Goal: Communication & Community: Ask a question

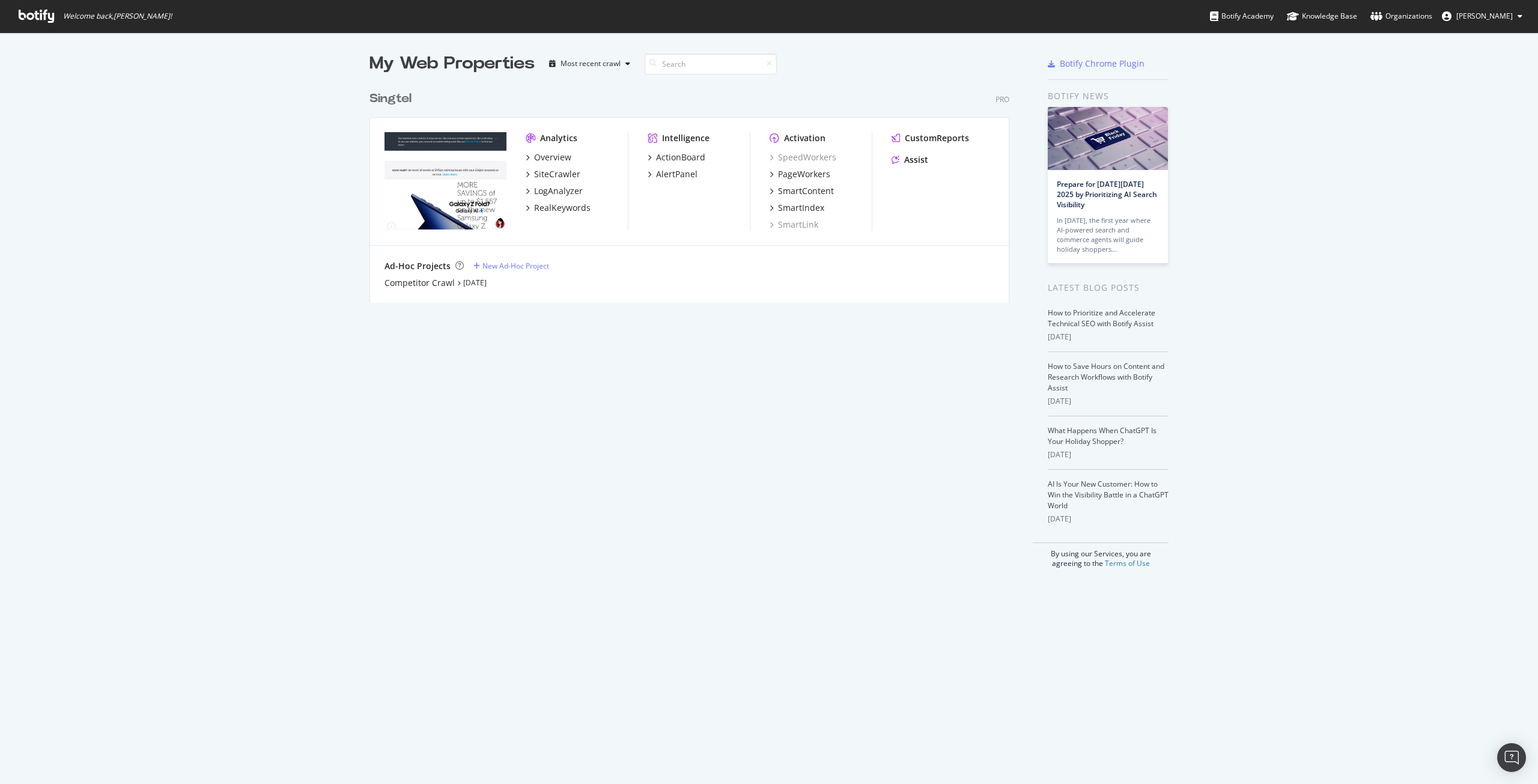
click at [800, 170] on div "PageWorkers" at bounding box center [804, 174] width 52 height 12
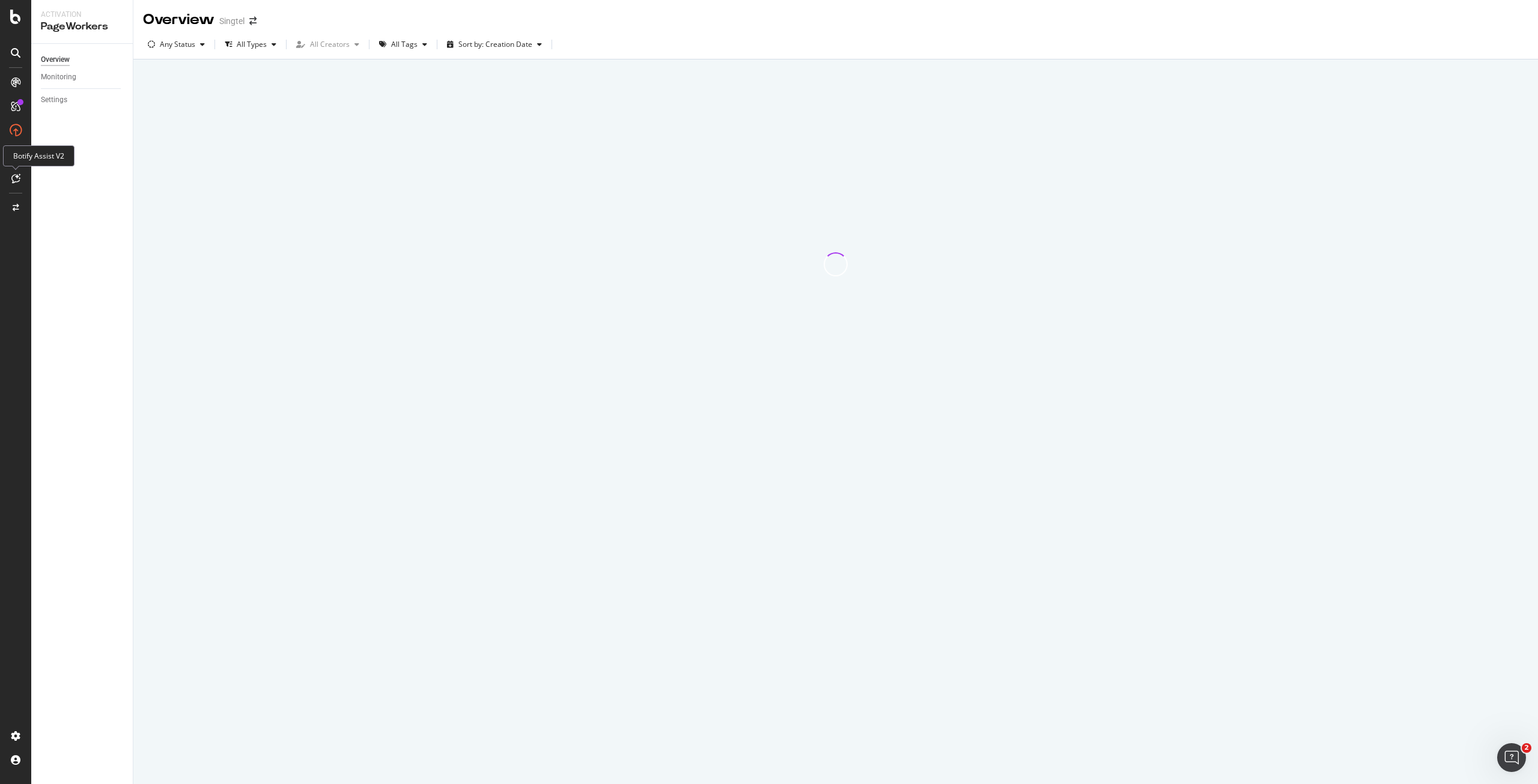
click at [19, 178] on icon at bounding box center [16, 179] width 9 height 10
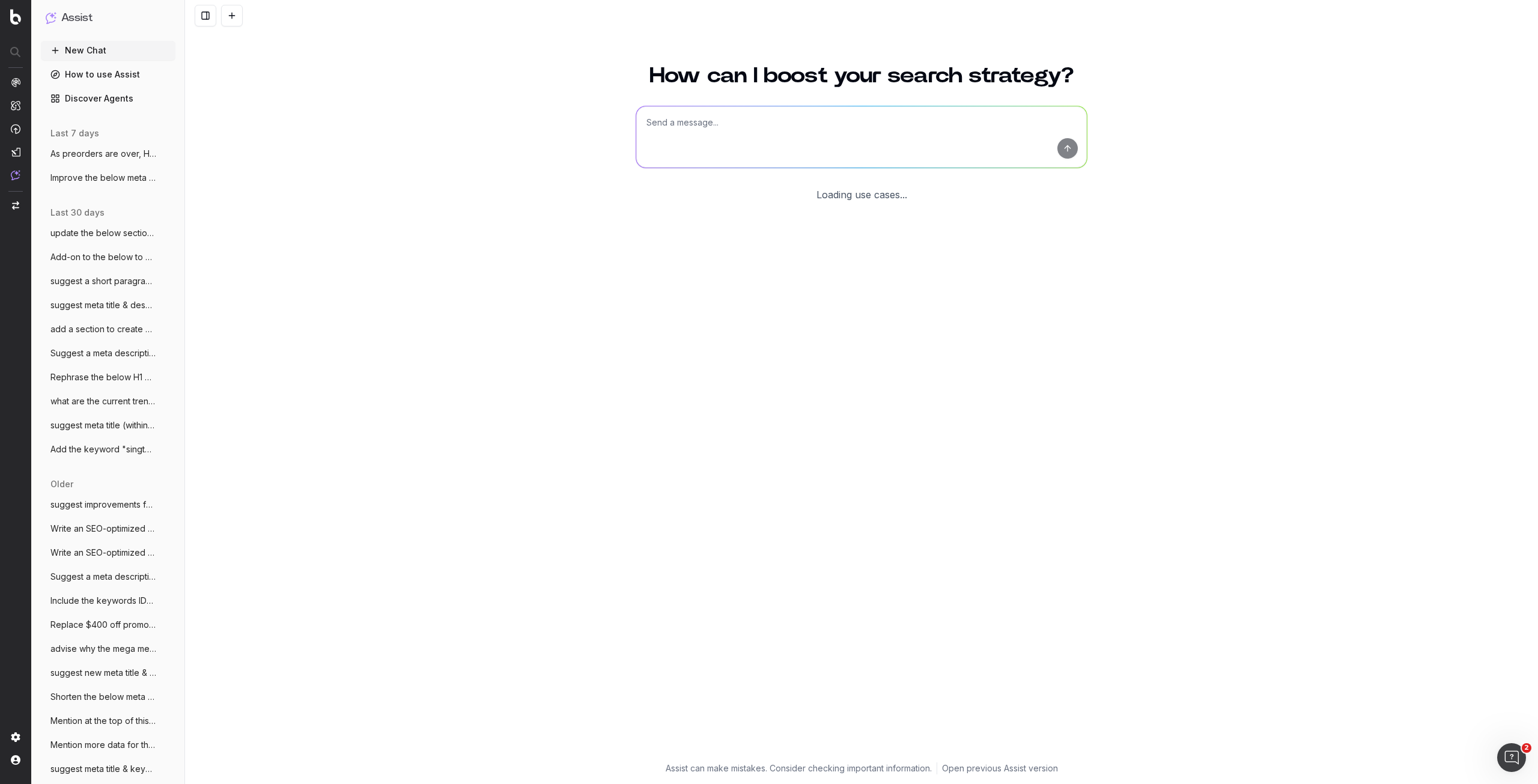
click at [724, 124] on textarea at bounding box center [861, 137] width 451 height 62
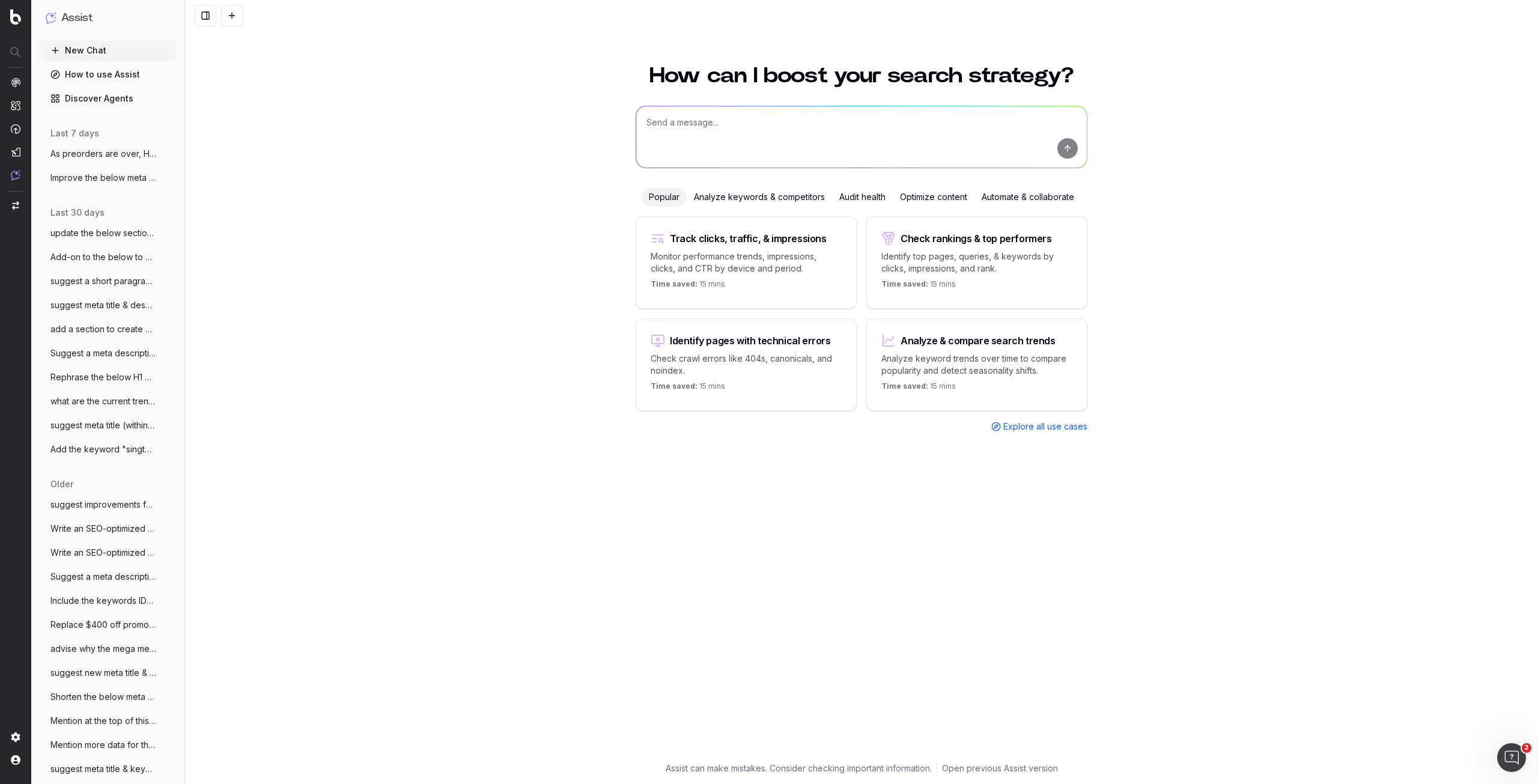
paste textarea "Want to trade in your phone on Singtel? Here's how you can calculate your Singt…"
click at [645, 122] on textarea "Want to trade in your phone on Singtel? Here's how you can calculate your Singt…" at bounding box center [861, 137] width 451 height 62
type textarea "Want to trade in your phone on Singtel? Here's how you can calculate your Singt…"
drag, startPoint x: 869, startPoint y: 152, endPoint x: 563, endPoint y: 128, distance: 306.9
click at [563, 128] on div "How can I boost your search strategy? Want to trade in your phone on Singtel? H…" at bounding box center [862, 417] width 1353 height 733
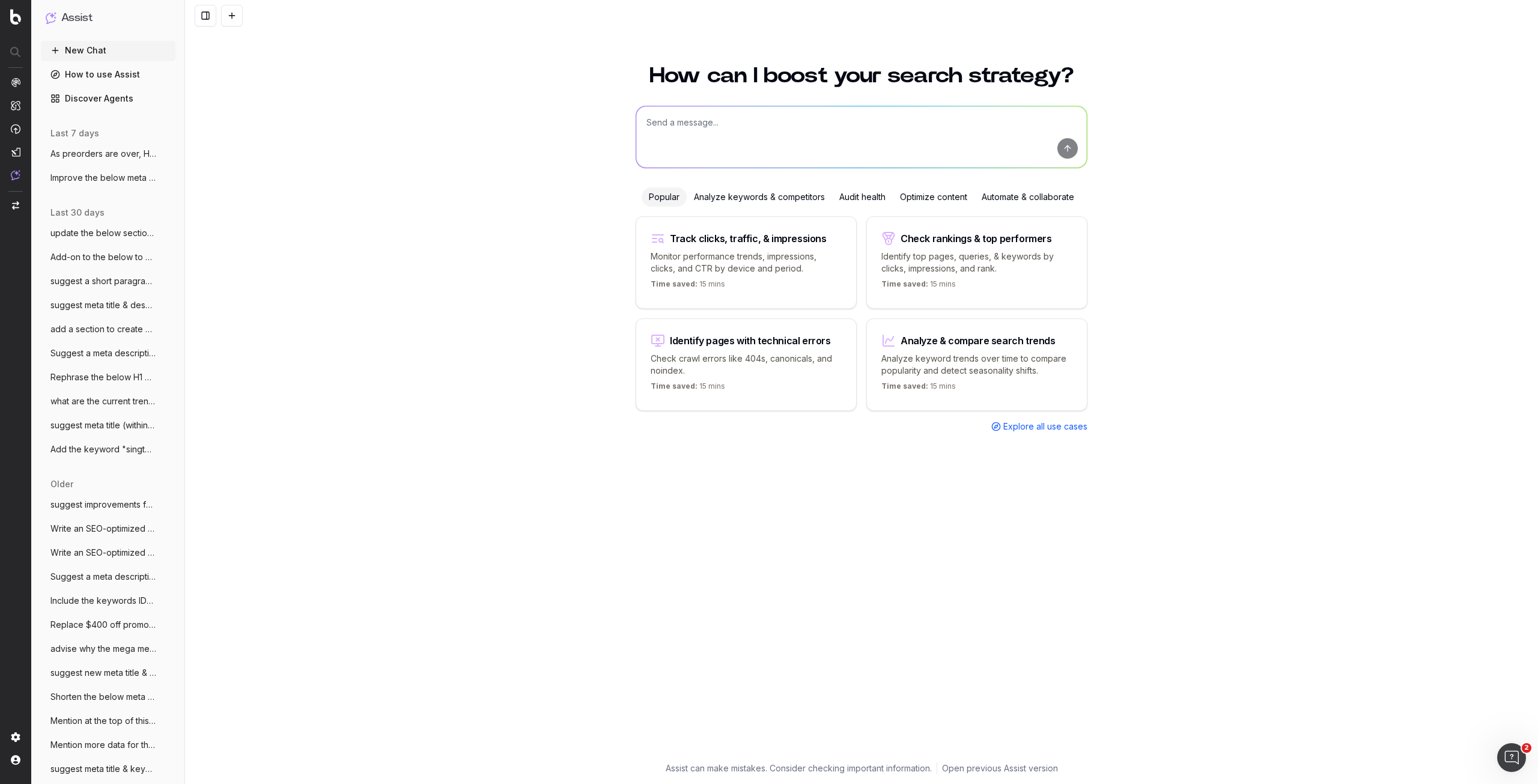
click at [767, 138] on textarea at bounding box center [861, 137] width 451 height 62
paste textarea "https://www.singtel.com/personal/singtel-blog/singtel-trade-in"
type textarea "Suggest meta description of less than 160 characters for this page https://www.…"
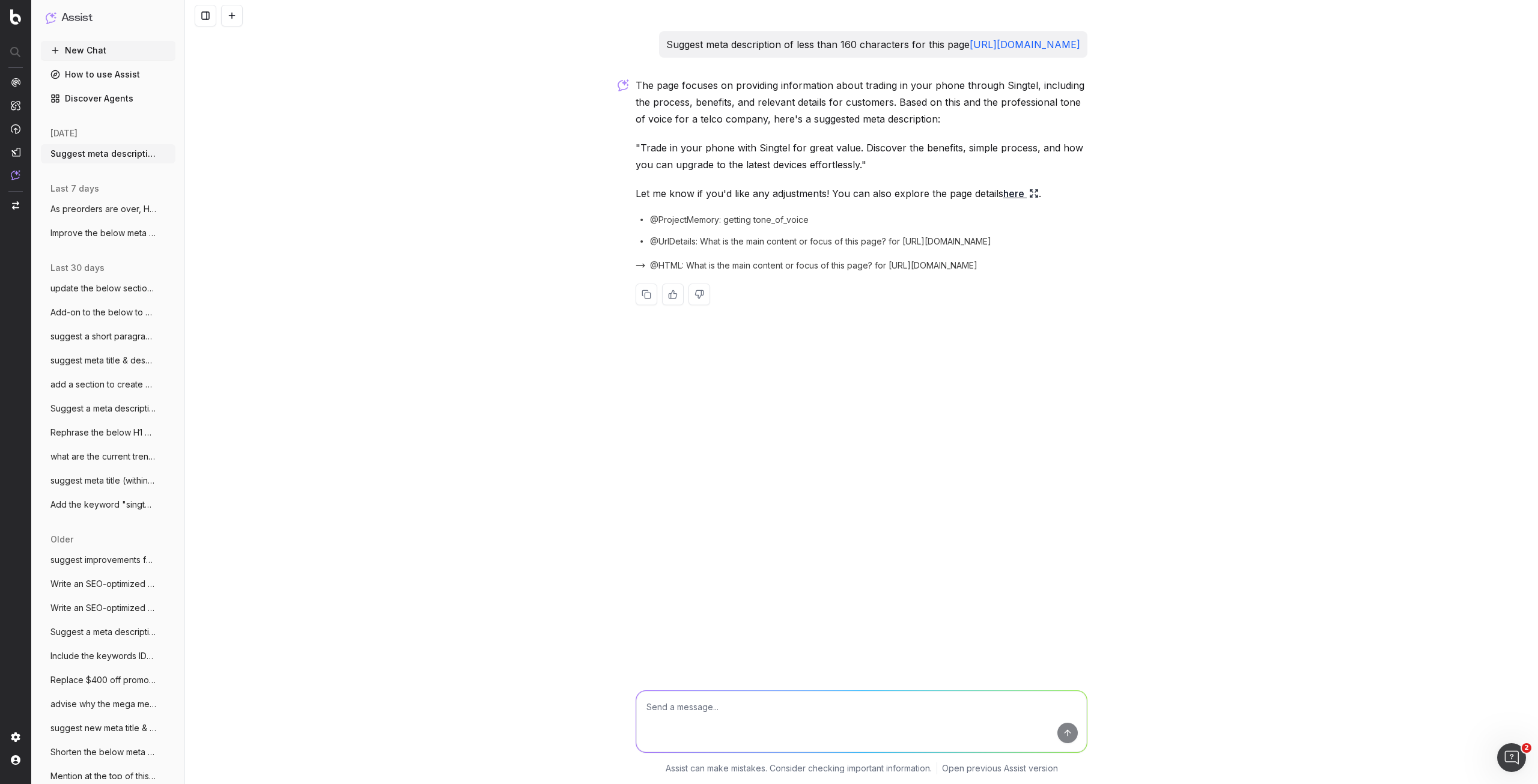
click at [86, 51] on button "New Chat" at bounding box center [108, 51] width 134 height 19
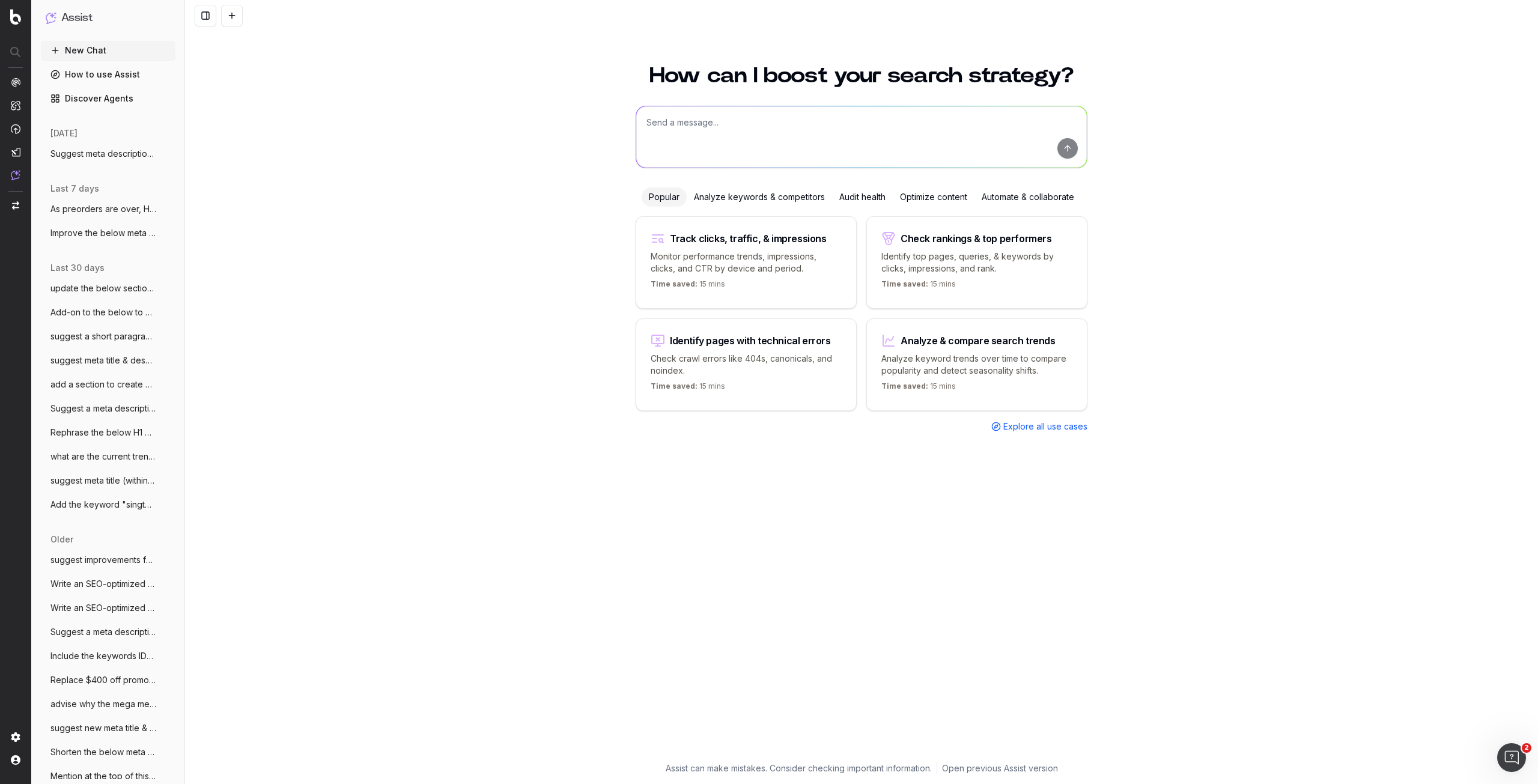
drag, startPoint x: 745, startPoint y: 99, endPoint x: 748, endPoint y: 110, distance: 11.4
click at [748, 109] on div "How can I boost your search strategy? Popular Analyze keywords & competitors Au…" at bounding box center [861, 406] width 461 height 712
click at [747, 124] on textarea at bounding box center [861, 137] width 451 height 62
paste textarea "Want to trade in your phone on Singtel? Here's how you can calculate your hands…"
type textarea "improve the below meta description: Want to trade in your phone on Singtel? Her…"
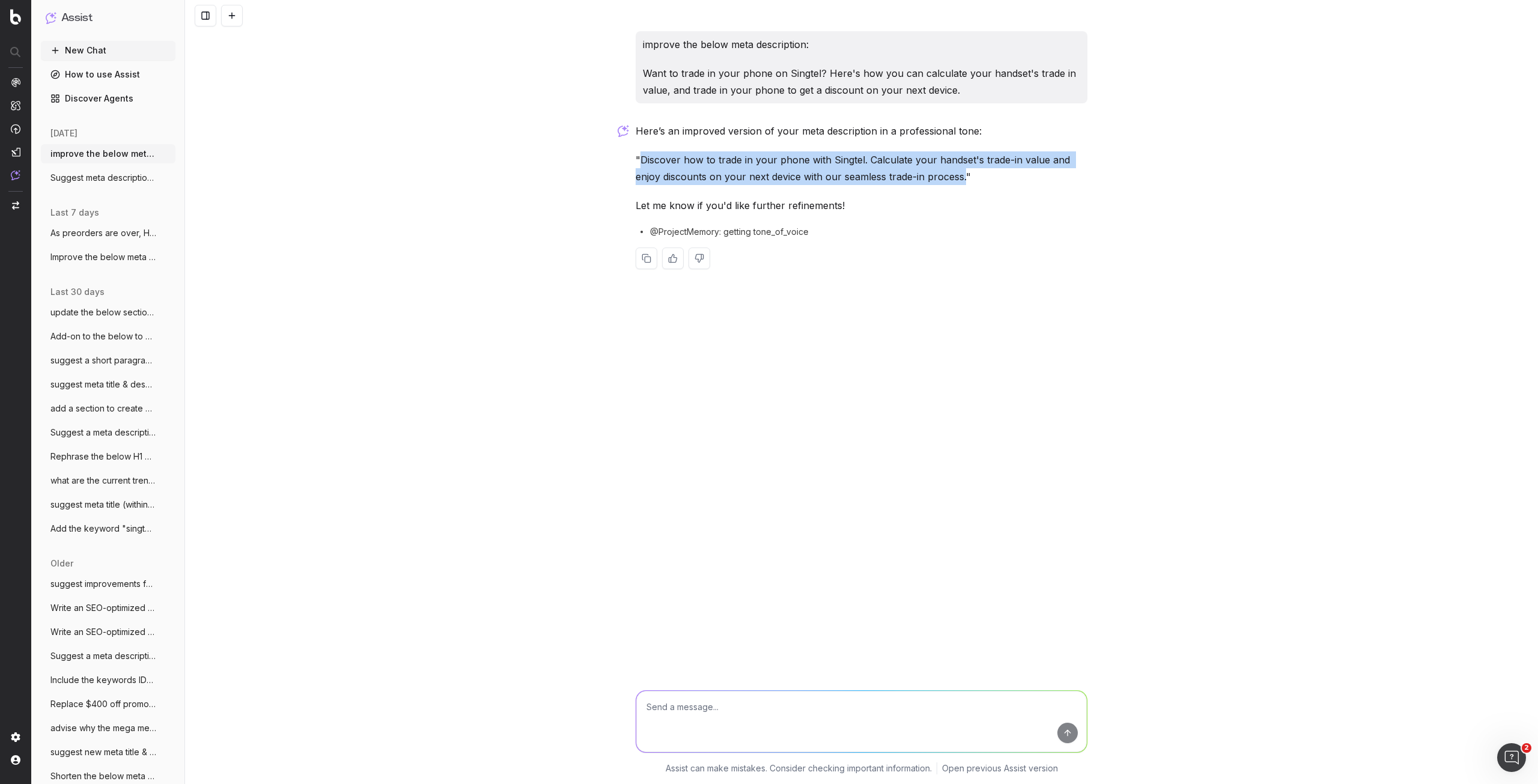
drag, startPoint x: 642, startPoint y: 159, endPoint x: 964, endPoint y: 183, distance: 322.9
click at [964, 183] on p ""Discover how to trade in your phone with Singtel. Calculate your handset's tra…" at bounding box center [861, 168] width 452 height 34
copy p "Discover how to trade in your phone with Singtel. Calculate your handset's trad…"
